Goal: Task Accomplishment & Management: Use online tool/utility

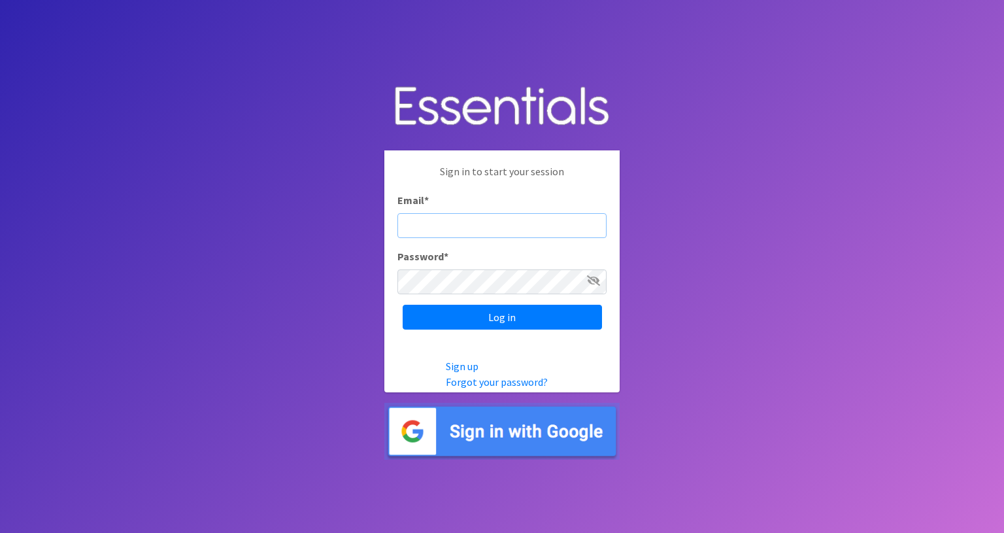
type input "[EMAIL_ADDRESS][DOMAIN_NAME]"
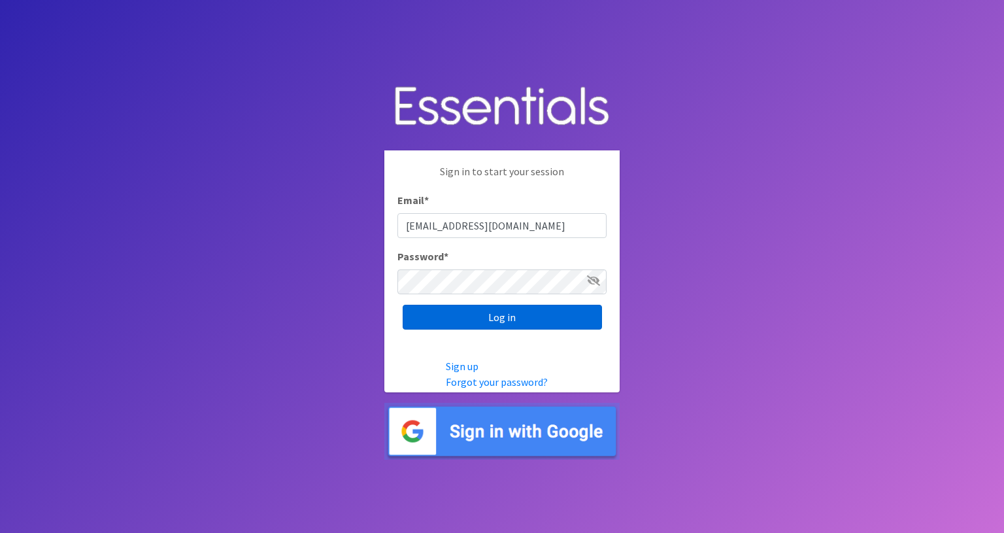
click at [520, 319] on input "Log in" at bounding box center [502, 317] width 199 height 25
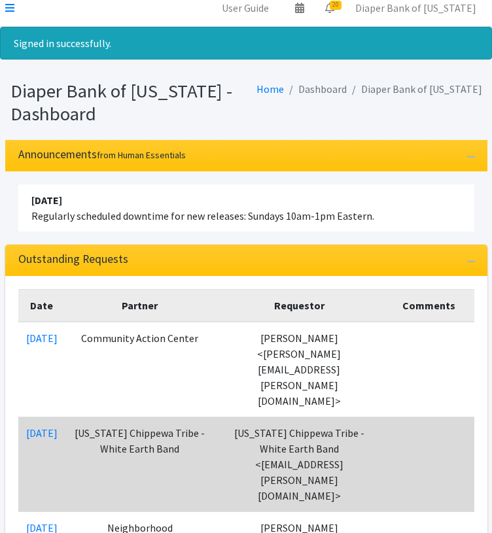
scroll to position [12, 0]
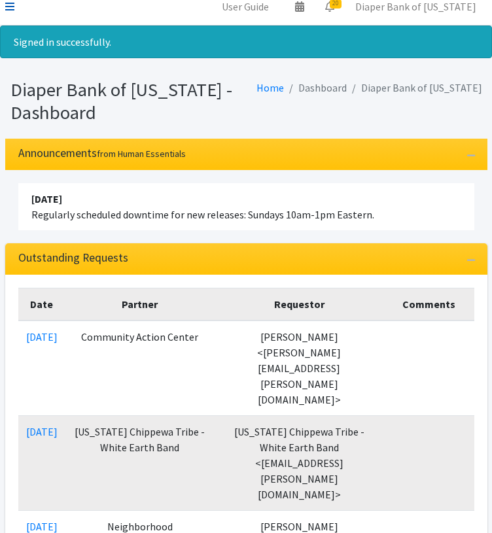
click at [8, 3] on icon at bounding box center [9, 6] width 9 height 10
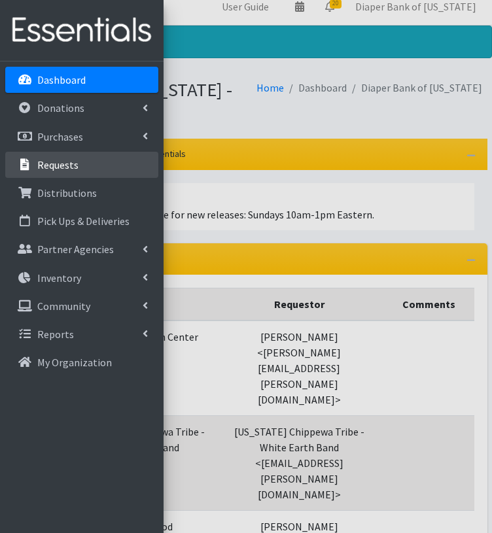
click at [72, 166] on p "Requests" at bounding box center [57, 164] width 41 height 13
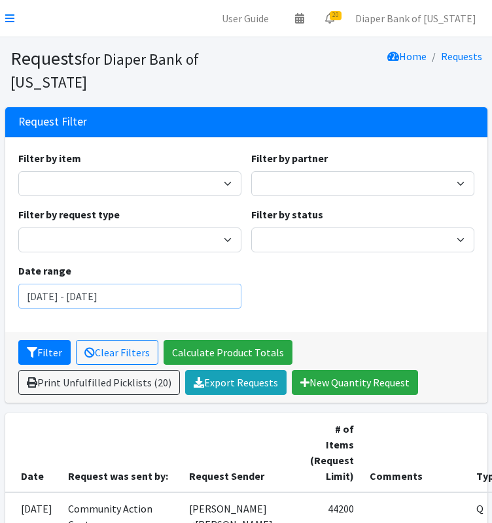
click at [170, 303] on input "July 22, 2025 - October 22, 2025" at bounding box center [129, 296] width 223 height 25
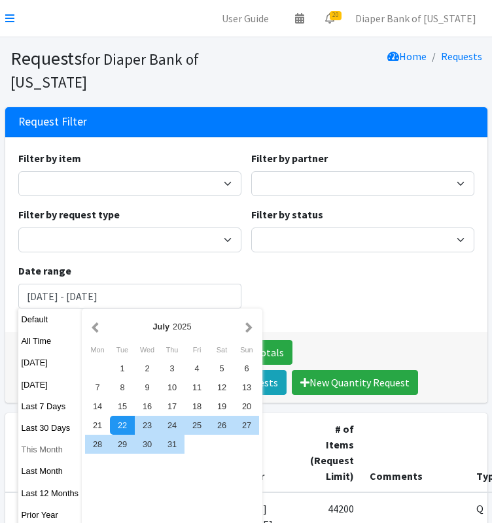
click at [50, 449] on button "This Month" at bounding box center [50, 449] width 64 height 19
type input "[DATE] - [DATE]"
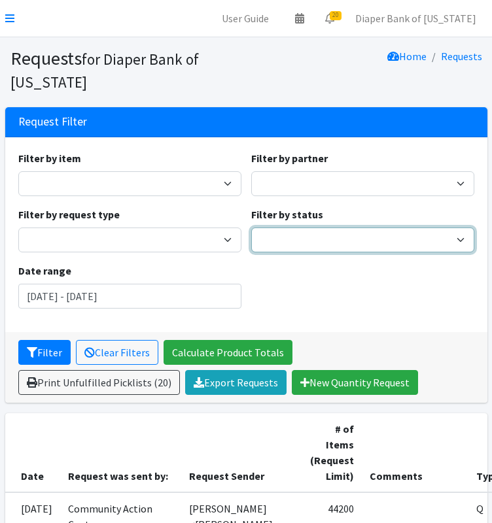
click at [364, 239] on select "Pending Started Fulfilled Discarded" at bounding box center [362, 239] width 223 height 25
select select "0"
click at [251, 227] on select "Pending Started Fulfilled Discarded" at bounding box center [362, 239] width 223 height 25
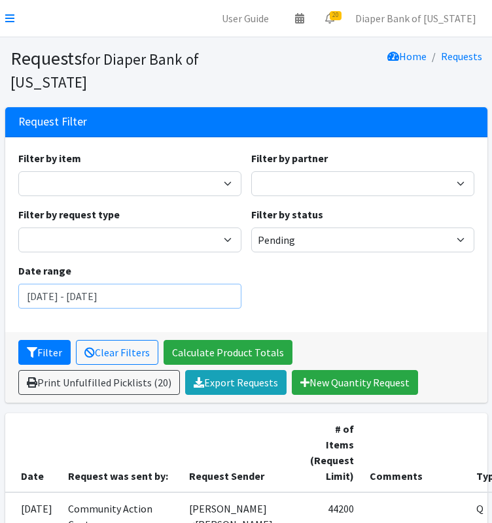
click at [214, 294] on input "[DATE] - [DATE]" at bounding box center [129, 296] width 223 height 25
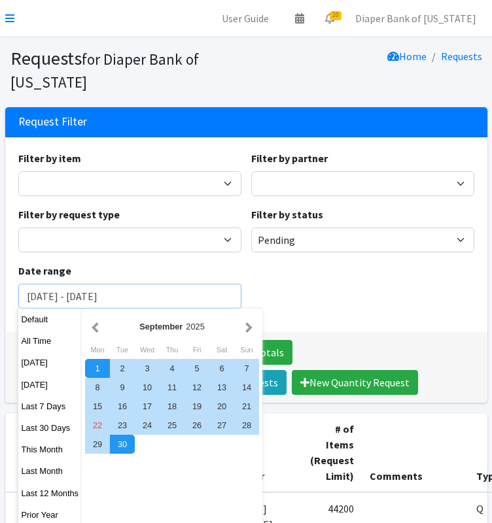
click at [18, 340] on button "Filter" at bounding box center [44, 352] width 52 height 25
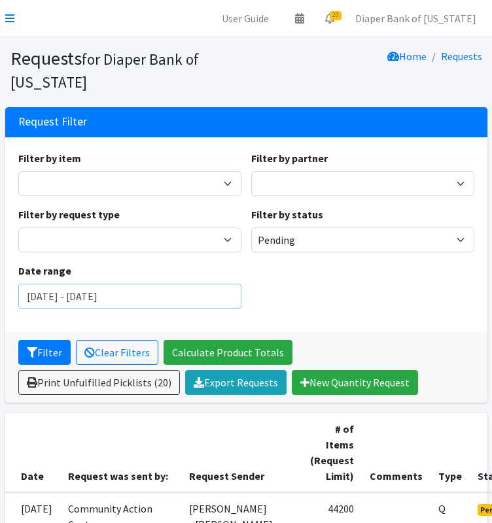
click at [209, 297] on input "[DATE] - [DATE]" at bounding box center [129, 296] width 223 height 25
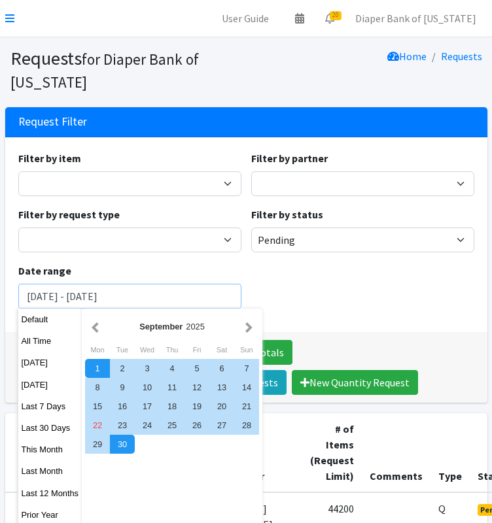
click at [18, 340] on button "Filter" at bounding box center [44, 352] width 52 height 25
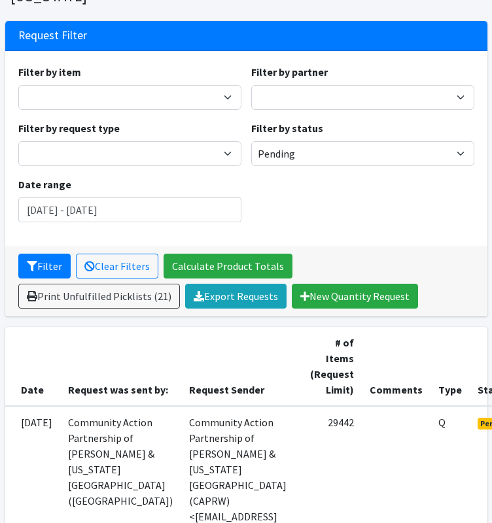
scroll to position [77, 0]
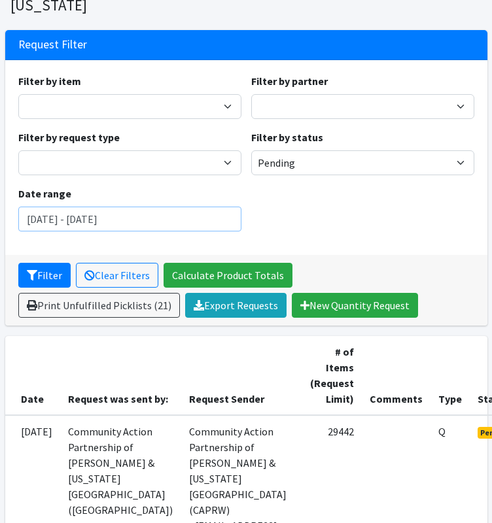
click at [214, 222] on input "[DATE] - [DATE]" at bounding box center [129, 219] width 223 height 25
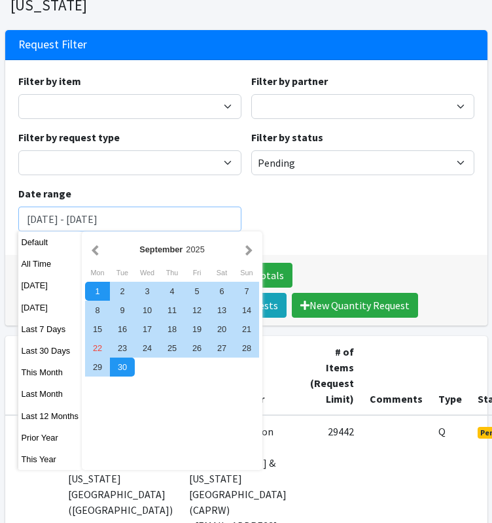
click at [18, 263] on button "Filter" at bounding box center [44, 275] width 52 height 25
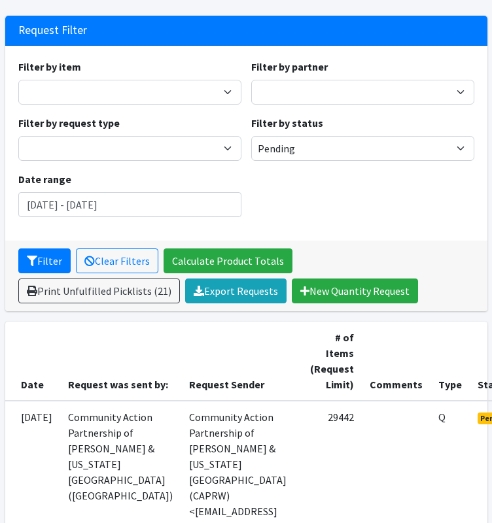
scroll to position [82, 0]
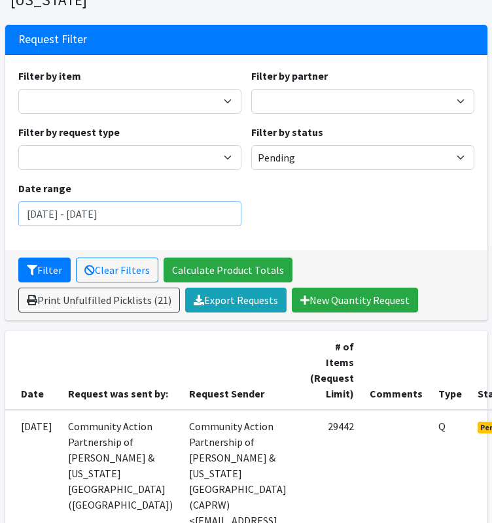
click at [222, 214] on input "[DATE] - [DATE]" at bounding box center [129, 213] width 223 height 25
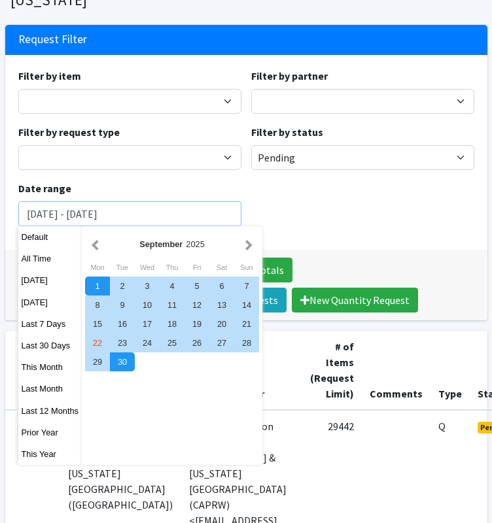
click at [18, 258] on button "Filter" at bounding box center [44, 270] width 52 height 25
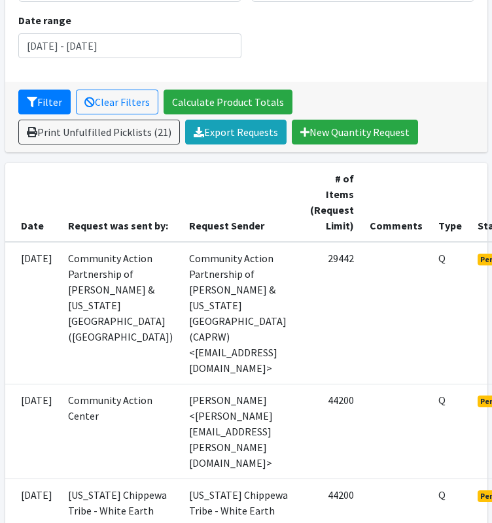
scroll to position [251, 0]
